Goal: Information Seeking & Learning: Learn about a topic

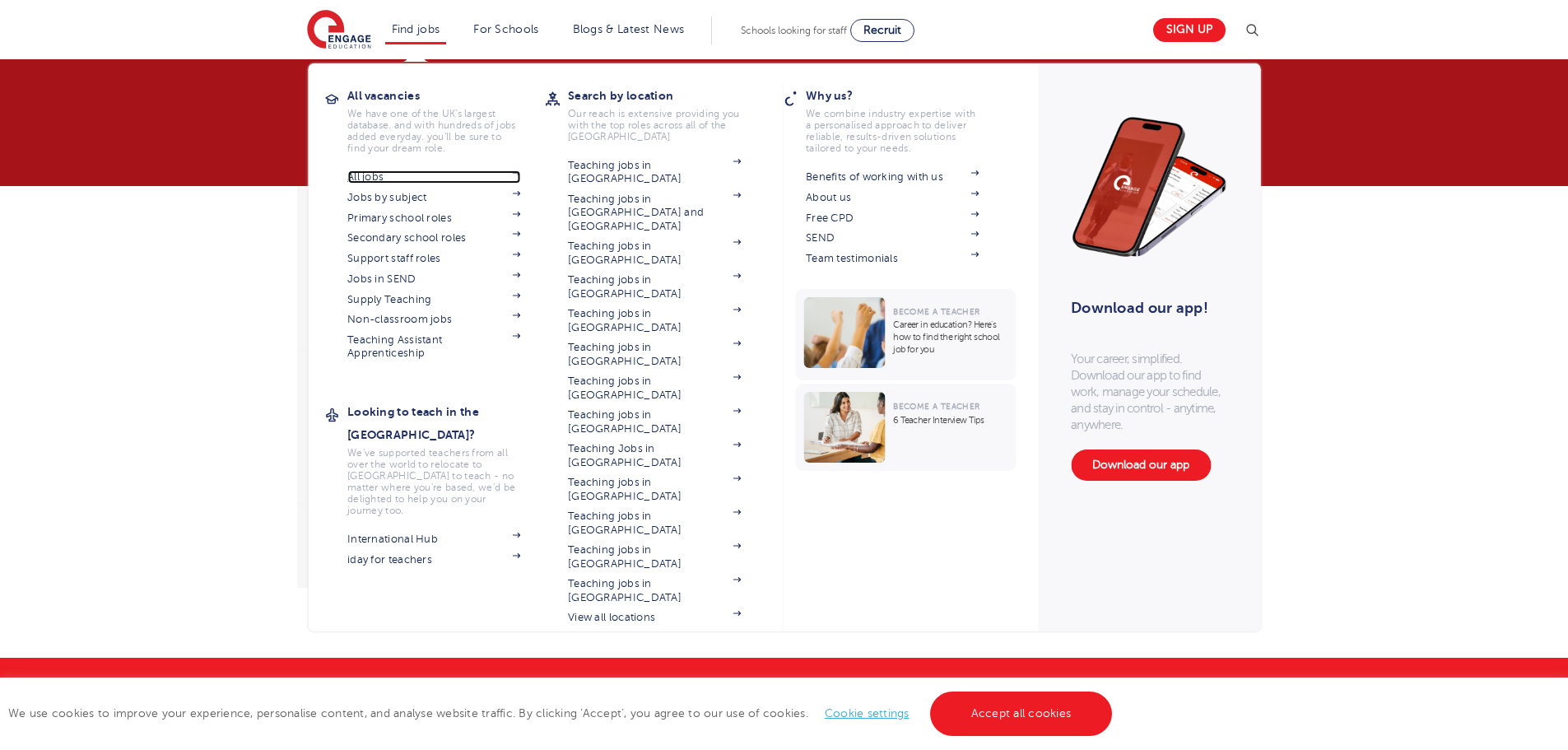
click at [394, 179] on link "All jobs" at bounding box center [434, 177] width 173 height 13
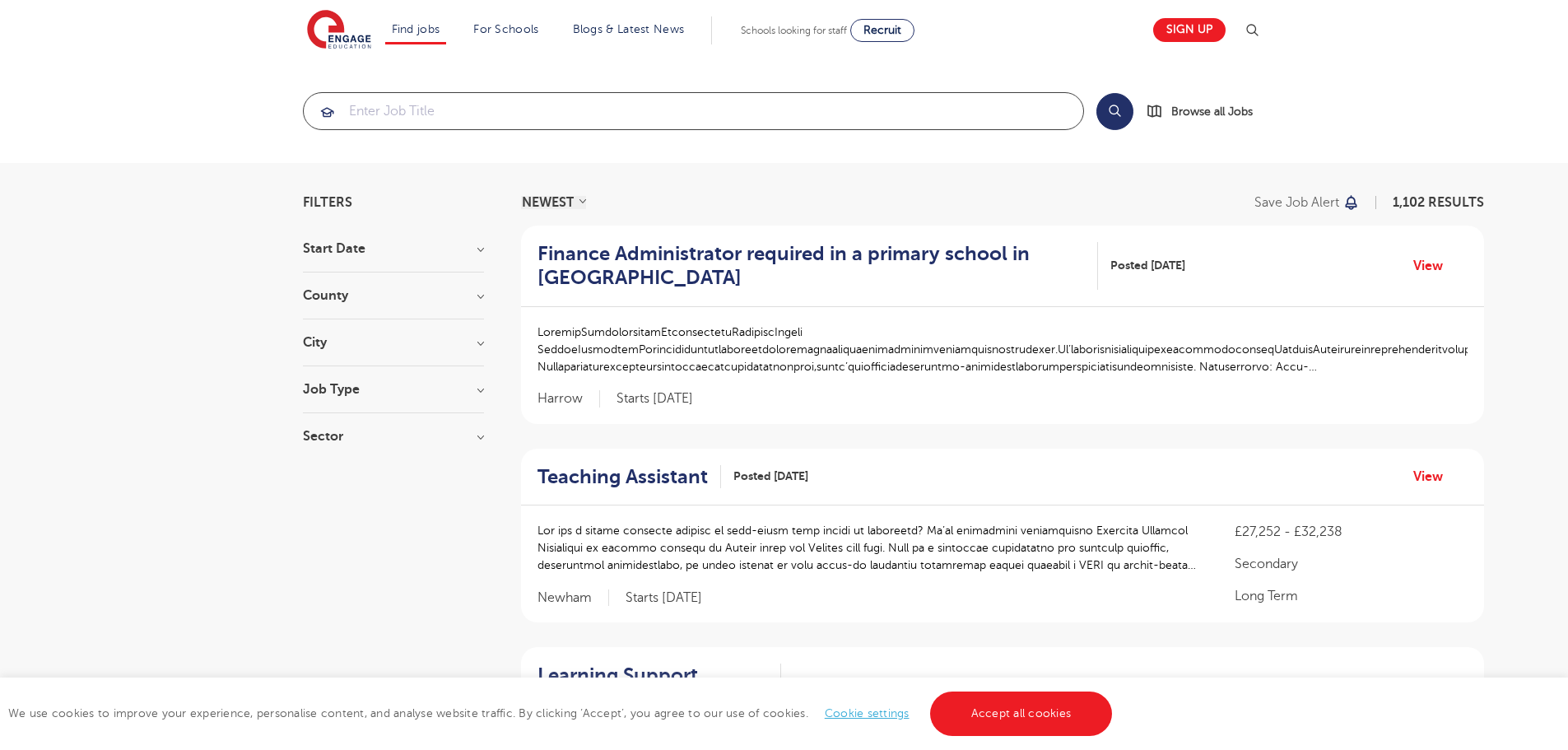
click at [630, 111] on input "search" at bounding box center [693, 111] width 779 height 36
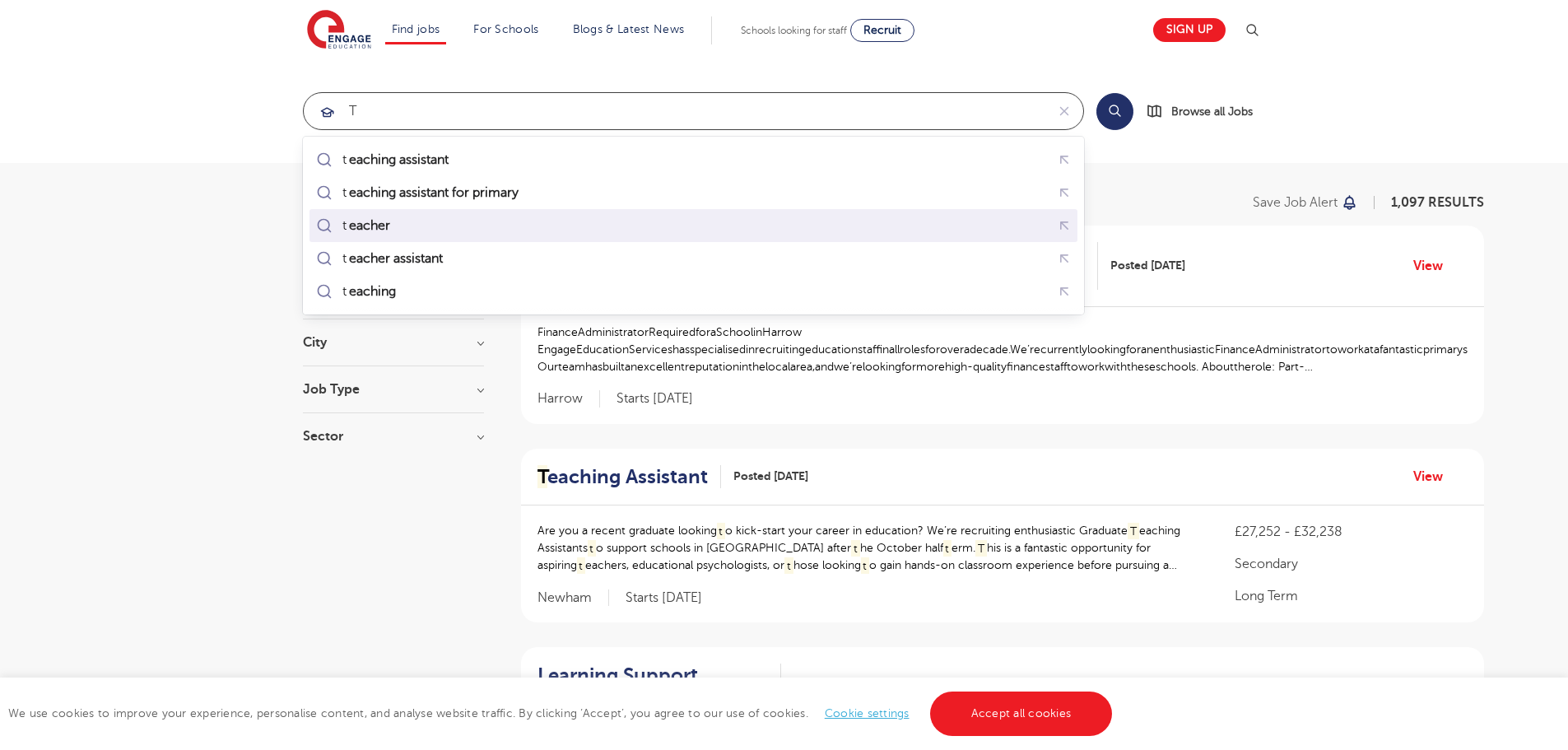
click at [515, 223] on div "t eacher" at bounding box center [693, 226] width 761 height 26
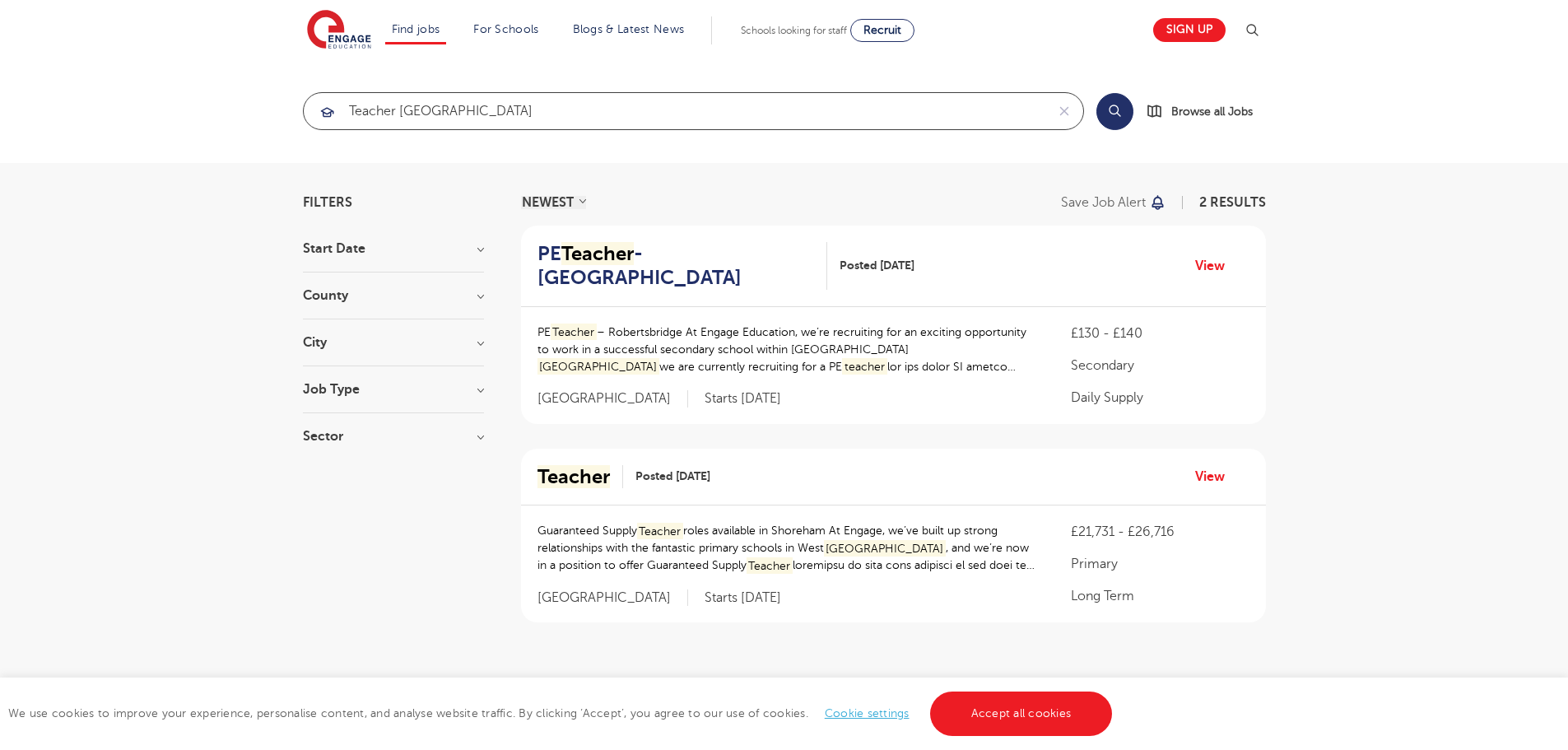
type input "teacher [GEOGRAPHIC_DATA]"
click button "Submit" at bounding box center [0, 0] width 0 height 0
click at [1117, 109] on button "Search" at bounding box center [1115, 111] width 37 height 37
